Goal: Task Accomplishment & Management: Manage account settings

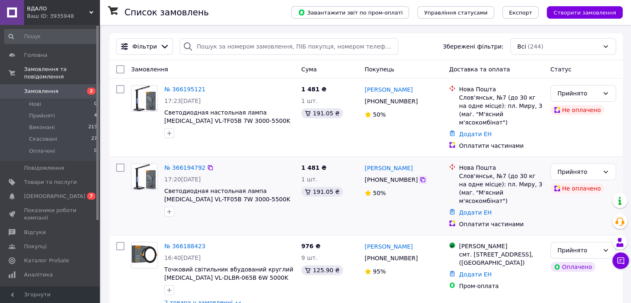
click at [420, 176] on icon at bounding box center [423, 179] width 7 height 7
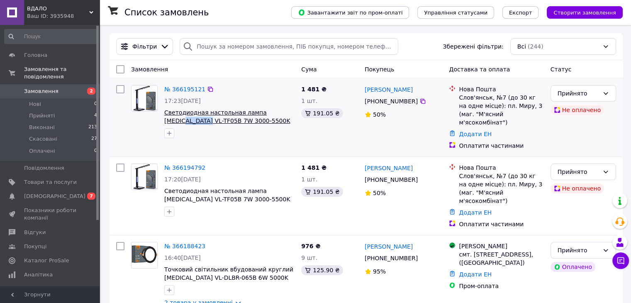
drag, startPoint x: 272, startPoint y: 113, endPoint x: 294, endPoint y: 112, distance: 22.0
copy span "VL-TF05B"
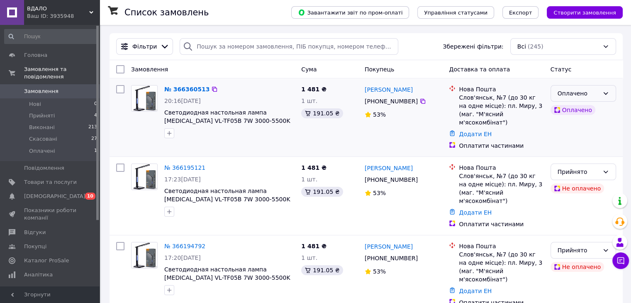
click at [601, 91] on div "Оплачено" at bounding box center [584, 93] width 66 height 17
click at [579, 108] on li "Прийнято" at bounding box center [583, 111] width 65 height 15
click at [606, 171] on icon at bounding box center [606, 172] width 5 height 2
click at [580, 195] on li "Скасовано" at bounding box center [583, 196] width 65 height 15
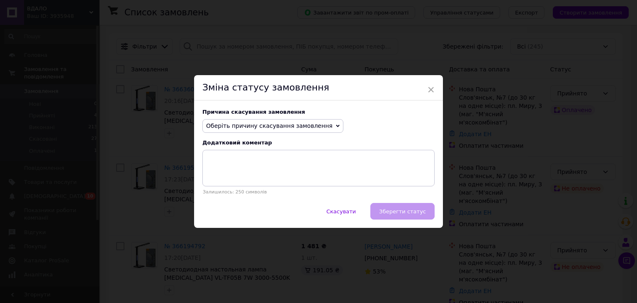
click at [242, 126] on span "Оберіть причину скасування замовлення" at bounding box center [269, 125] width 127 height 7
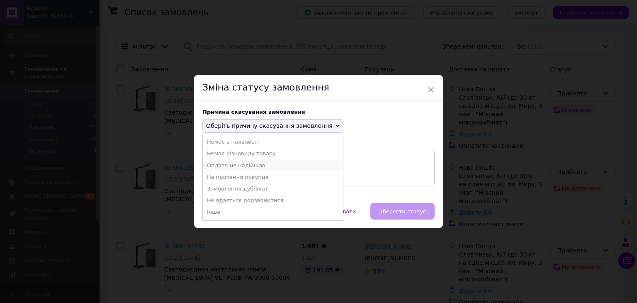
click at [244, 166] on li "Оплата не надійшла" at bounding box center [273, 166] width 140 height 12
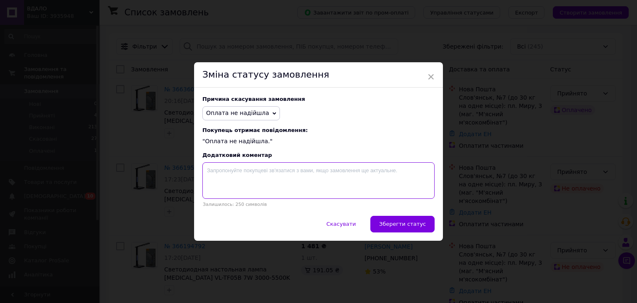
click at [217, 176] on textarea at bounding box center [319, 180] width 232 height 37
click at [284, 173] on textarea "Третя спроба вдала - товар похде клієнту" at bounding box center [319, 180] width 232 height 37
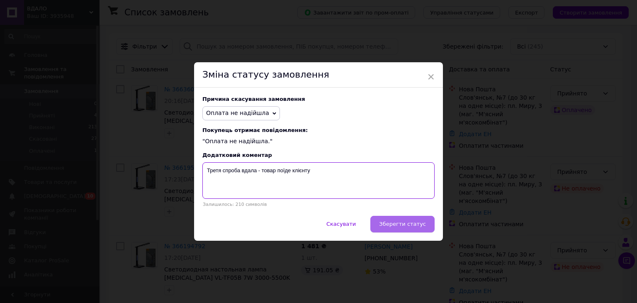
type textarea "Третя спроба вдала - товар поїде клієнту"
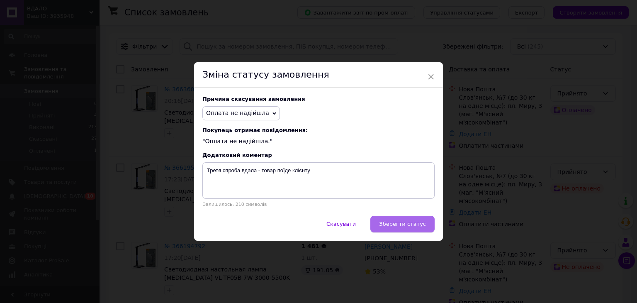
click at [402, 226] on span "Зберегти статус" at bounding box center [402, 224] width 47 height 6
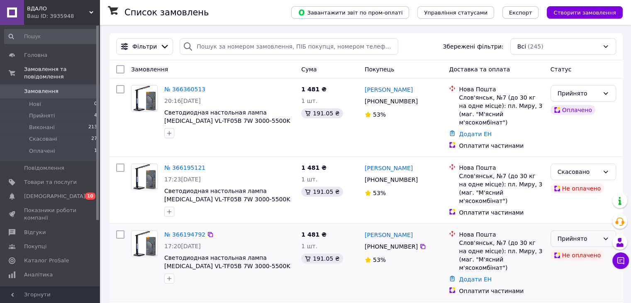
click at [603, 235] on icon at bounding box center [606, 238] width 7 height 7
click at [572, 261] on li "Скасовано" at bounding box center [583, 263] width 65 height 15
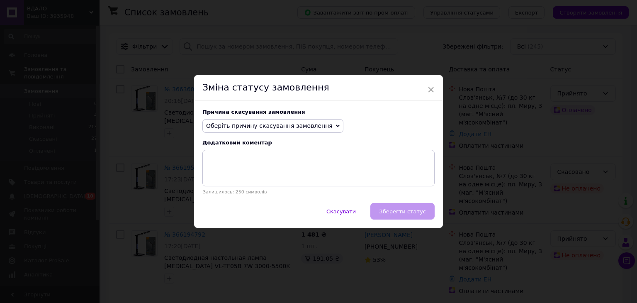
click at [263, 128] on span "Оберіть причину скасування замовлення" at bounding box center [269, 125] width 127 height 7
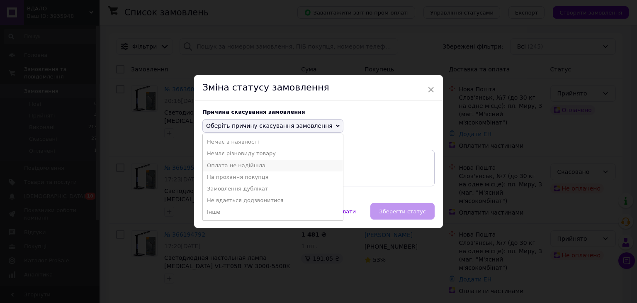
click at [245, 164] on li "Оплата не надійшла" at bounding box center [273, 166] width 140 height 12
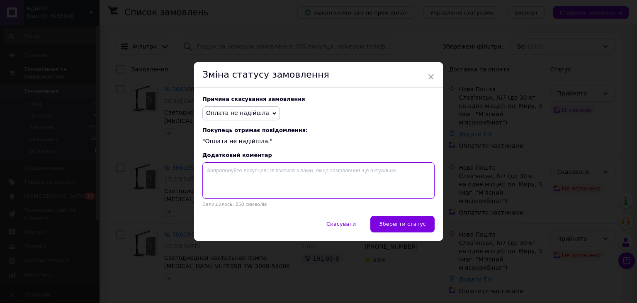
click at [217, 173] on textarea at bounding box center [319, 180] width 232 height 37
drag, startPoint x: 225, startPoint y: 174, endPoint x: 204, endPoint y: 175, distance: 21.2
click at [204, 175] on textarea "Дубліка" at bounding box center [319, 180] width 232 height 37
type textarea "вдалося оформити з 3-ї спроби"
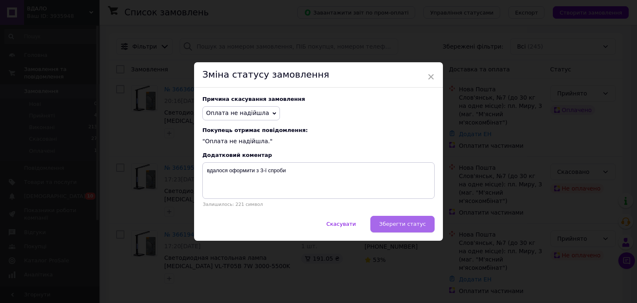
click at [391, 224] on span "Зберегти статус" at bounding box center [402, 224] width 47 height 6
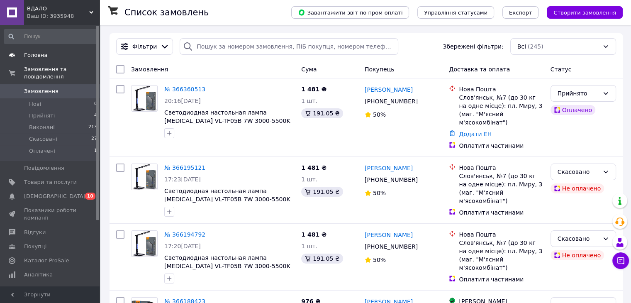
click at [36, 54] on span "Головна" at bounding box center [35, 54] width 23 height 7
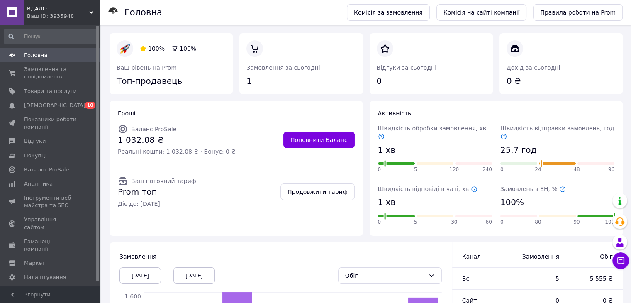
click at [36, 55] on span "Головна" at bounding box center [35, 54] width 23 height 7
